Goal: Task Accomplishment & Management: Complete application form

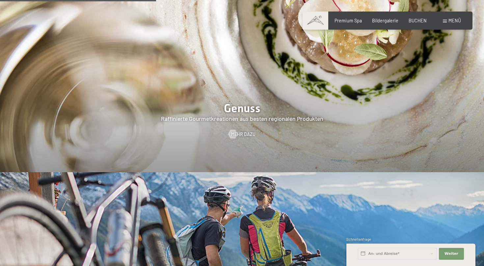
scroll to position [1026, 0]
click at [449, 19] on div "Menü" at bounding box center [452, 20] width 18 height 7
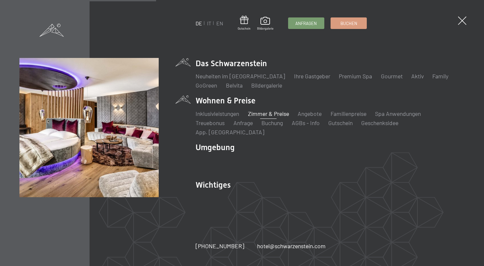
click at [269, 117] on link "Zimmer & Preise" at bounding box center [268, 113] width 41 height 7
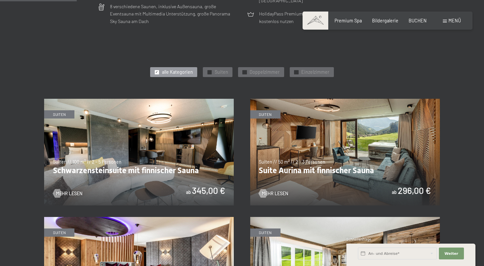
scroll to position [286, 0]
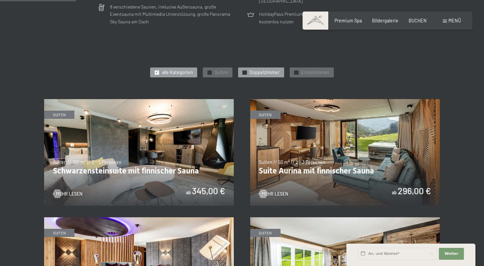
click at [246, 72] on span "✓" at bounding box center [244, 72] width 3 height 4
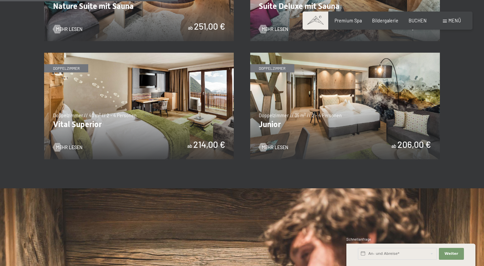
scroll to position [449, 0]
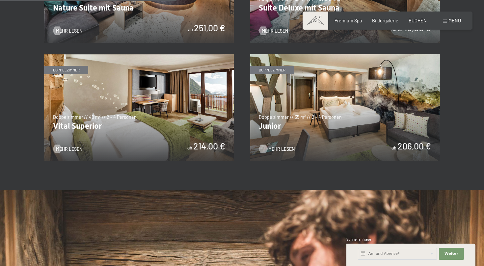
click at [278, 147] on span "Mehr Lesen" at bounding box center [281, 149] width 26 height 7
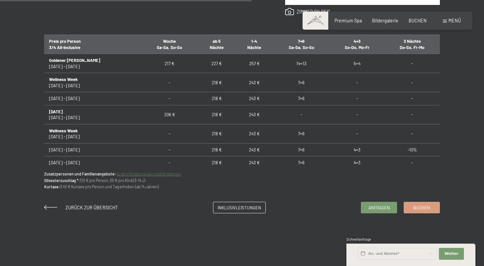
scroll to position [401, 0]
click at [379, 206] on span "Anfragen" at bounding box center [379, 207] width 21 height 6
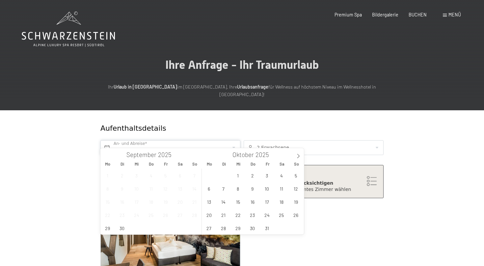
click at [233, 140] on input "text" at bounding box center [170, 147] width 140 height 15
click at [298, 155] on icon at bounding box center [298, 156] width 5 height 5
click at [268, 215] on span "26" at bounding box center [267, 215] width 13 height 13
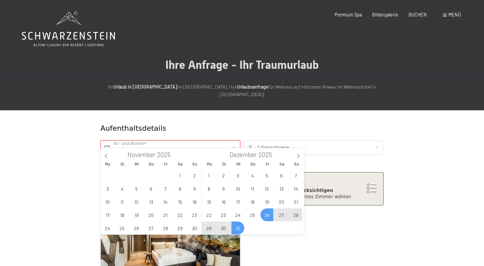
click at [237, 228] on span "31" at bounding box center [238, 228] width 13 height 13
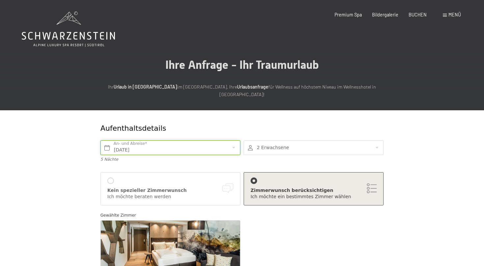
type input "Fr. 26.12.2025 - Mi. 31.12.2025"
click at [377, 140] on div at bounding box center [314, 147] width 140 height 15
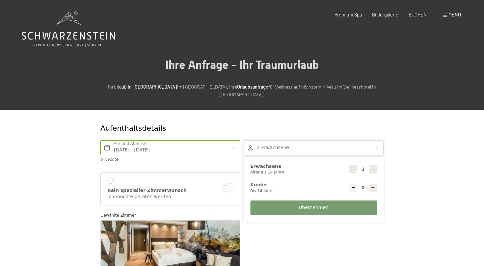
click at [374, 167] on icon at bounding box center [373, 169] width 5 height 5
click at [373, 167] on icon at bounding box center [373, 169] width 5 height 5
type input "4"
click at [323, 205] on span "Übernehmen" at bounding box center [314, 208] width 30 height 7
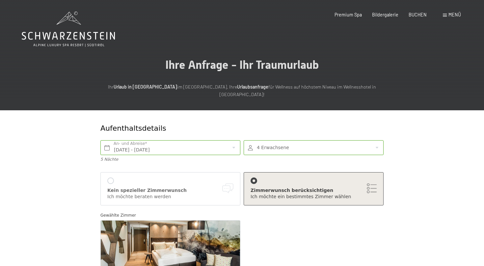
click at [373, 179] on div "Zimmerwunsch berücksichtigen Ich möchte ein bestimmtes Zimmer wählen" at bounding box center [314, 189] width 126 height 23
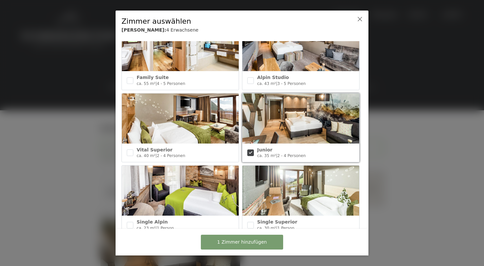
scroll to position [246, 0]
click at [264, 150] on span "Junior" at bounding box center [264, 149] width 15 height 5
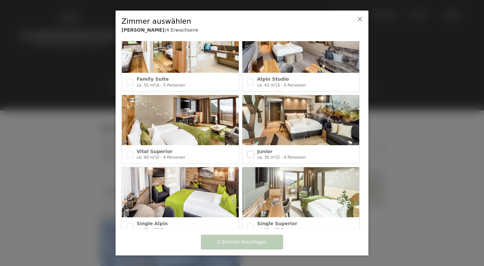
click at [253, 155] on input "checkbox" at bounding box center [250, 154] width 7 height 7
checkbox input "true"
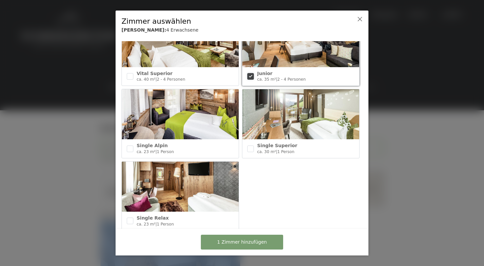
scroll to position [336, 0]
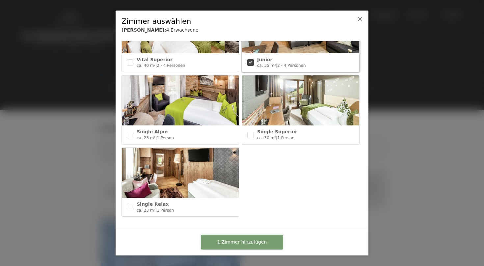
click at [246, 241] on span "1 Zimmer hinzufügen" at bounding box center [242, 242] width 50 height 7
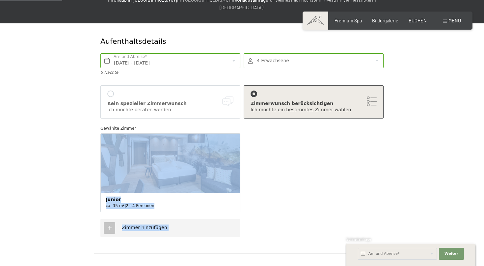
scroll to position [88, 0]
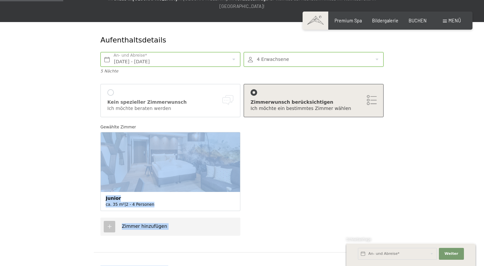
click at [109, 224] on icon at bounding box center [110, 227] width 6 height 6
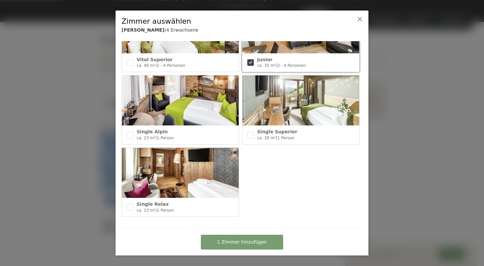
scroll to position [336, 0]
click at [248, 241] on span "1 Zimmer hinzufügen" at bounding box center [242, 242] width 50 height 7
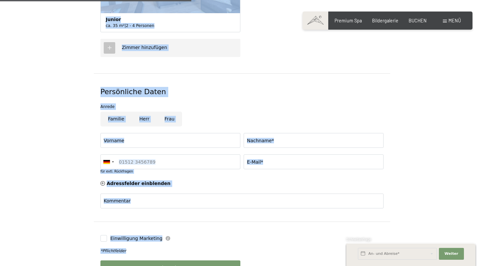
scroll to position [268, 0]
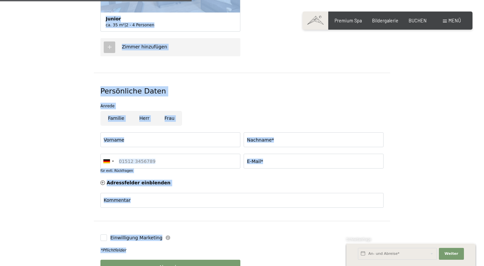
click at [170, 111] on input "Frau" at bounding box center [169, 118] width 25 height 15
radio input "true"
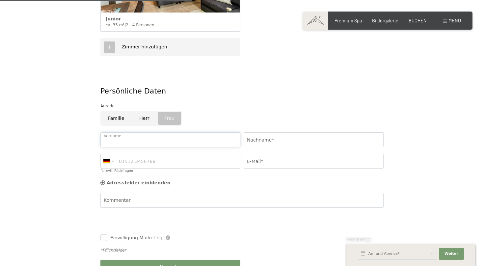
click at [132, 132] on input "Vorname" at bounding box center [170, 139] width 140 height 15
type input "Ljuba"
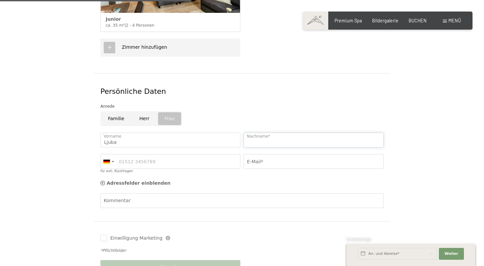
click at [285, 133] on input "Nachname*" at bounding box center [314, 140] width 140 height 15
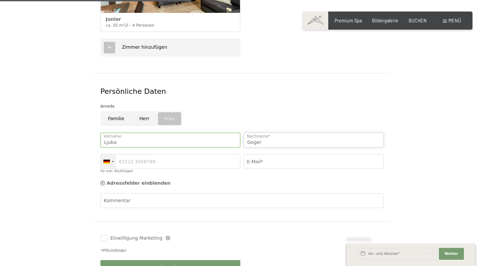
type input "Goger"
click at [113, 155] on div at bounding box center [108, 162] width 15 height 14
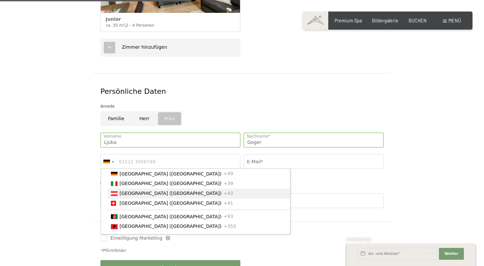
click at [121, 191] on span "[GEOGRAPHIC_DATA] ([GEOGRAPHIC_DATA])" at bounding box center [171, 193] width 102 height 5
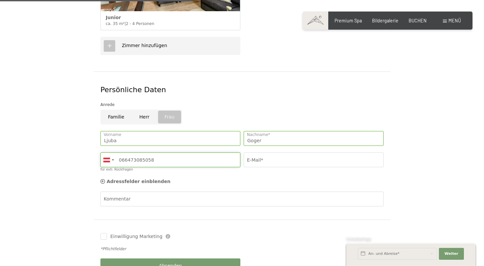
type input "066473085058"
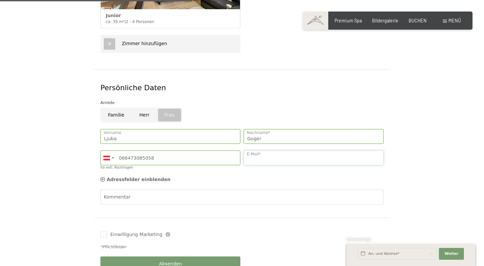
click at [277, 155] on input "E-Mail*" at bounding box center [314, 158] width 140 height 15
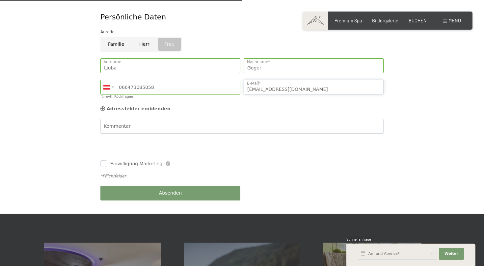
scroll to position [343, 0]
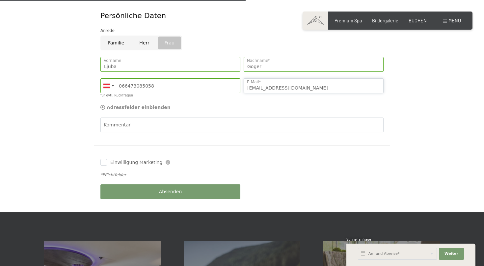
type input "ljuba.goger@aon.at"
click at [102, 105] on icon at bounding box center [102, 107] width 5 height 5
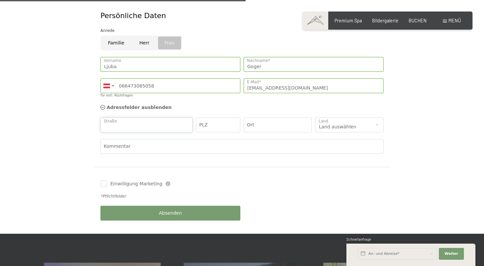
click at [128, 118] on input "Straße" at bounding box center [146, 125] width 92 height 15
type input "Peitlgasse 6a/14"
click at [218, 118] on input "PLZ" at bounding box center [218, 125] width 44 height 15
type input "1210"
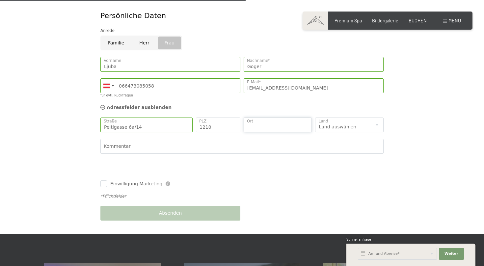
click at [272, 118] on input "Ort" at bounding box center [278, 125] width 69 height 15
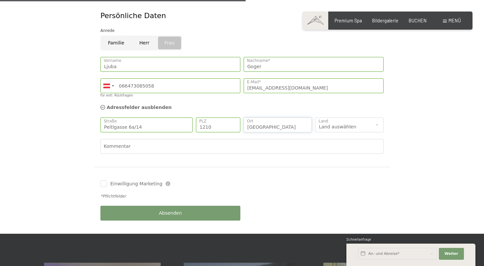
type input "Wien"
click at [315, 118] on select "Land auswählen Deutschland Italien Österreich Schweiz Vereinigtes Königreich --…" at bounding box center [349, 125] width 69 height 15
select select "AT"
click option "Österreich" at bounding box center [0, 0] width 0 height 0
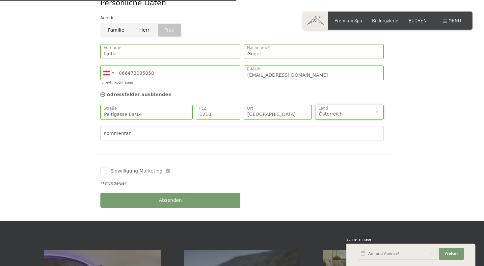
scroll to position [355, 0]
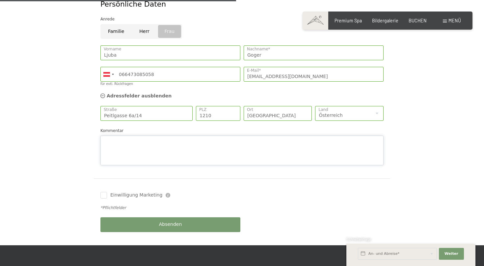
click at [112, 136] on textarea "Kommentar" at bounding box center [241, 151] width 283 height 30
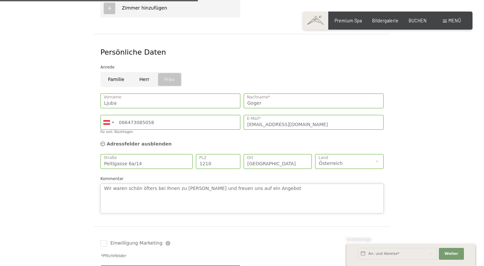
scroll to position [308, 0]
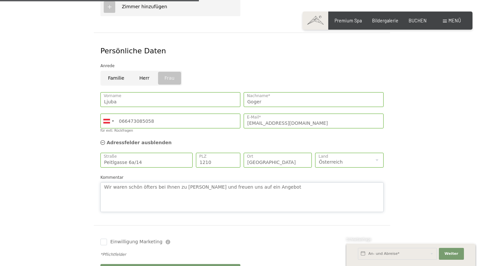
drag, startPoint x: 173, startPoint y: 179, endPoint x: 178, endPoint y: 182, distance: 5.6
click at [173, 183] on textarea "Wir waren schön öfters bei Ihnen zu Gast und freuen uns auf ein Angebot" at bounding box center [241, 198] width 283 height 30
drag, startPoint x: 287, startPoint y: 180, endPoint x: 293, endPoint y: 186, distance: 8.9
click at [287, 183] on textarea "Wir waren schön öfters bei Ihnen im Sommer zu Gast und freuen uns auf ein Angeb…" at bounding box center [241, 198] width 283 height 30
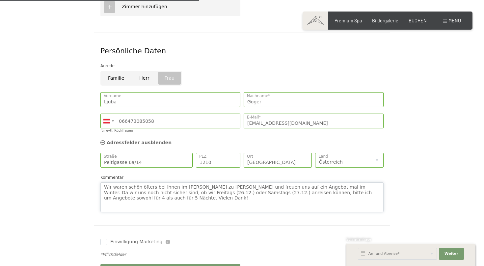
click at [131, 184] on textarea "Wir waren schön öfters bei Ihnen im Sommer zu Gast und freuen uns auf ein Angeb…" at bounding box center [241, 198] width 283 height 30
click at [184, 185] on textarea "Wir waren schön öfters bei Ihnen im Sommer zu Gast und freuen uns auf ein Angeb…" at bounding box center [241, 198] width 283 height 30
click at [155, 191] on textarea "Wir waren schön öfters bei Ihnen im Sommer zu Gast und freuen uns auf ein Angeb…" at bounding box center [241, 198] width 283 height 30
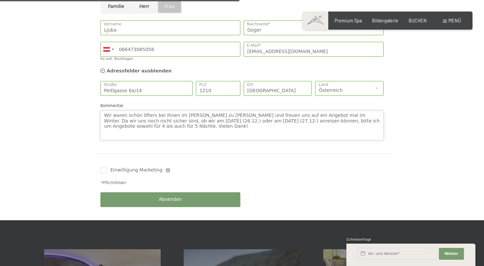
scroll to position [363, 0]
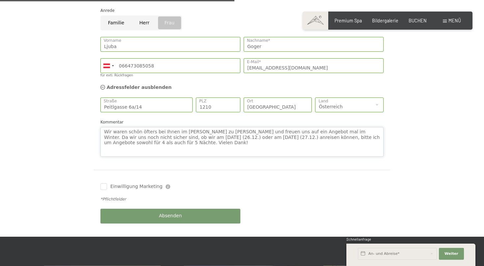
type textarea "Wir waren schön öfters bei Ihnen im Sommer zu Gast und freuen uns auf ein Angeb…"
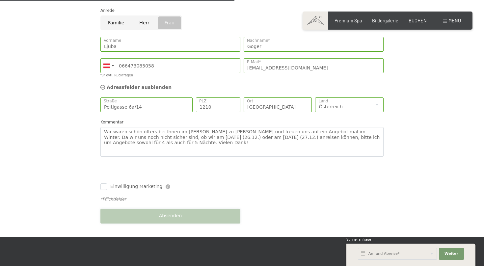
click at [172, 213] on span "Absenden" at bounding box center [170, 216] width 23 height 7
